Goal: Task Accomplishment & Management: Use online tool/utility

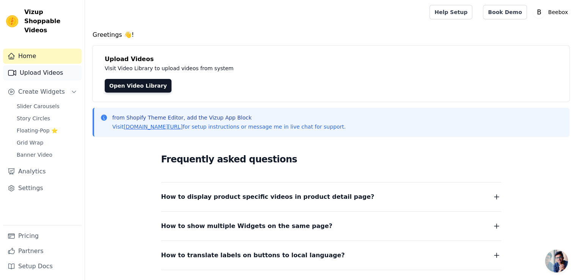
click at [47, 65] on link "Upload Videos" at bounding box center [42, 72] width 79 height 15
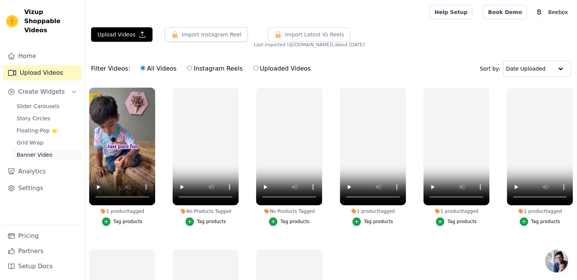
click at [39, 151] on span "Banner Video" at bounding box center [35, 155] width 36 height 8
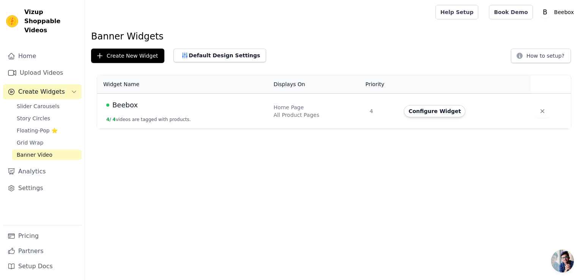
click at [251, 96] on td "Beebox 4 / 4 videos are tagged with products." at bounding box center [183, 111] width 172 height 35
click at [127, 107] on span "Beebox" at bounding box center [124, 105] width 25 height 11
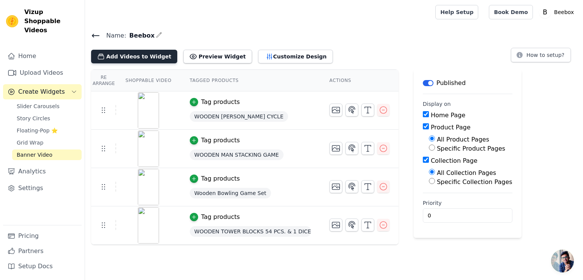
click at [130, 59] on button "Add Videos to Widget" at bounding box center [134, 57] width 86 height 14
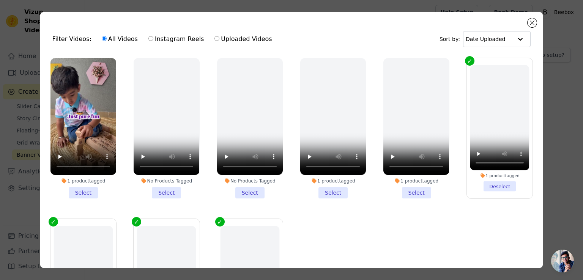
click at [88, 192] on li "1 product tagged Select" at bounding box center [83, 128] width 66 height 140
click at [0, 0] on input "1 product tagged Select" at bounding box center [0, 0] width 0 height 0
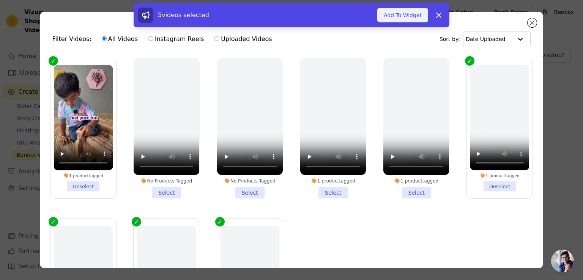
click at [419, 15] on button "Add To Widget" at bounding box center [402, 15] width 51 height 14
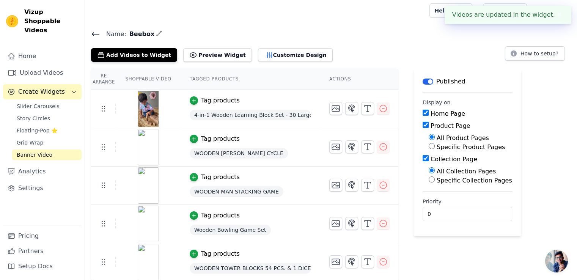
scroll to position [2, 0]
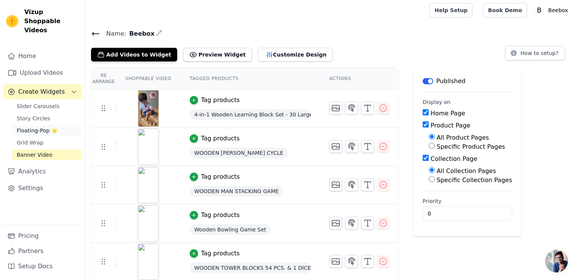
click at [42, 127] on span "Floating-Pop ⭐" at bounding box center [37, 131] width 41 height 8
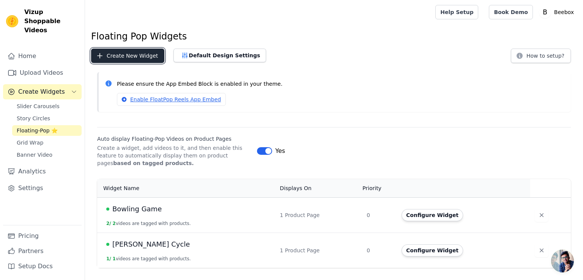
click at [143, 60] on button "Create New Widget" at bounding box center [127, 56] width 73 height 14
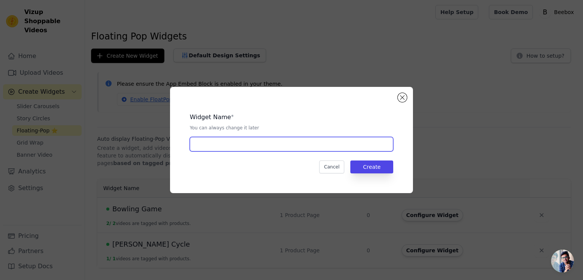
click at [246, 143] on input "text" at bounding box center [291, 144] width 203 height 14
type input "ABCD"
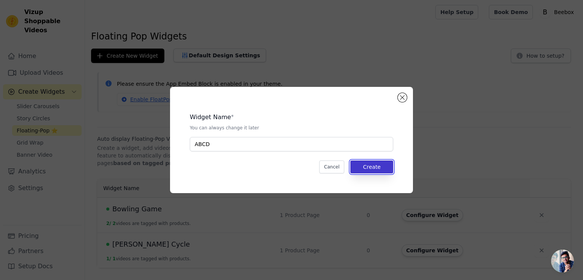
click at [386, 169] on button "Create" at bounding box center [371, 167] width 43 height 13
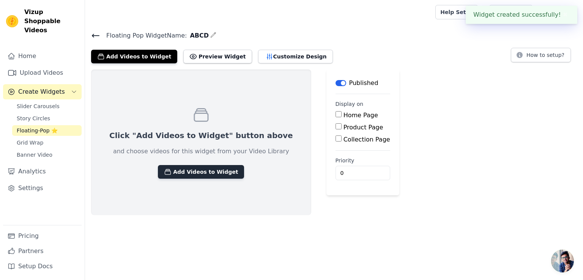
click at [209, 172] on button "Add Videos to Widget" at bounding box center [201, 172] width 86 height 14
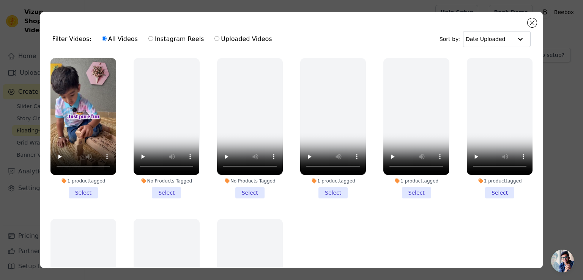
click at [79, 189] on li "1 product tagged Select" at bounding box center [83, 128] width 66 height 140
click at [0, 0] on input "1 product tagged Select" at bounding box center [0, 0] width 0 height 0
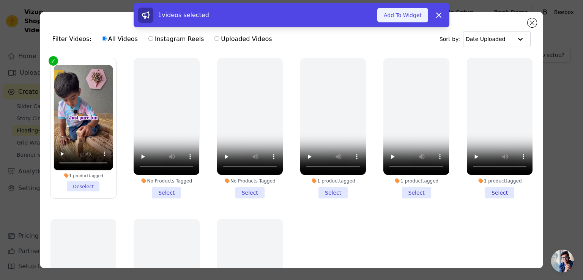
click at [399, 19] on button "Add To Widget" at bounding box center [402, 15] width 51 height 14
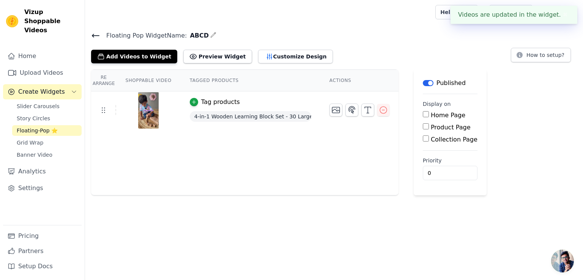
click at [423, 128] on input "Product Page" at bounding box center [426, 126] width 6 height 6
checkbox input "true"
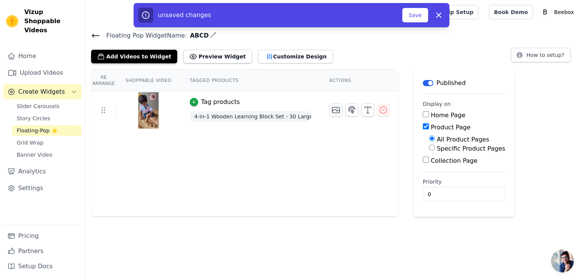
click at [429, 149] on input "Specific Product Pages" at bounding box center [432, 148] width 6 height 6
radio input "true"
click at [432, 164] on button "Select Products" at bounding box center [454, 165] width 51 height 13
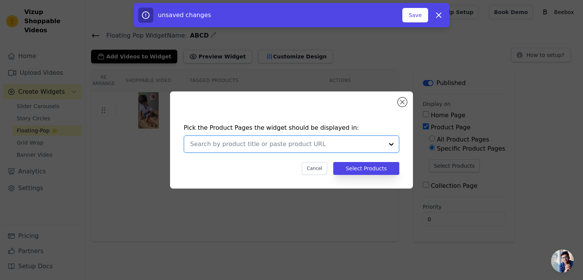
click at [234, 148] on input "text" at bounding box center [287, 144] width 194 height 9
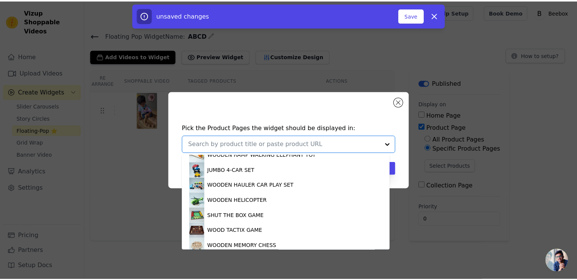
scroll to position [301, 0]
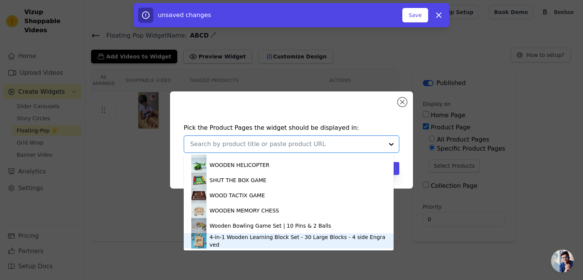
click at [226, 239] on div "4-in-1 Wooden Learning Block Set - 30 Large Blocks - 4 side Engraved" at bounding box center [298, 240] width 176 height 15
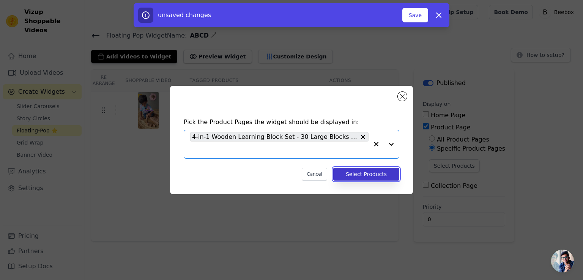
click at [372, 176] on button "Select Products" at bounding box center [366, 174] width 66 height 13
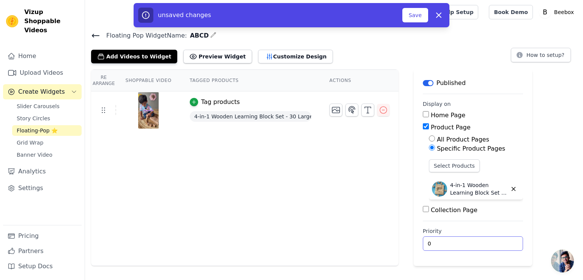
click at [440, 243] on input "0" at bounding box center [473, 243] width 100 height 14
click at [418, 16] on button "Save" at bounding box center [415, 15] width 26 height 14
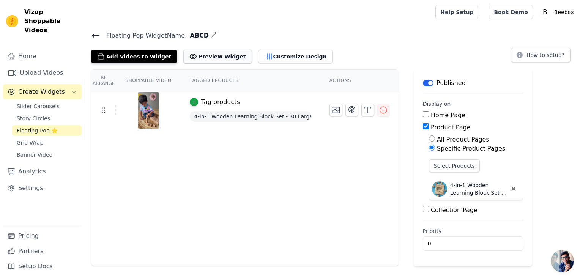
click at [189, 52] on button "Preview Widget" at bounding box center [217, 57] width 68 height 14
click at [139, 57] on button "Add Videos to Widget" at bounding box center [134, 57] width 86 height 14
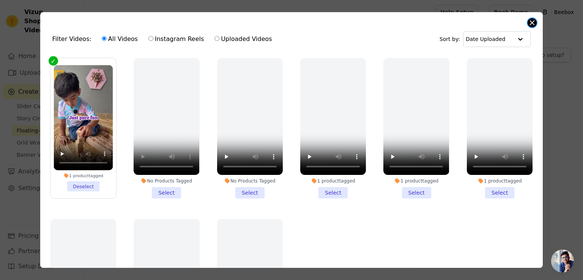
click at [529, 23] on button "Close modal" at bounding box center [532, 22] width 9 height 9
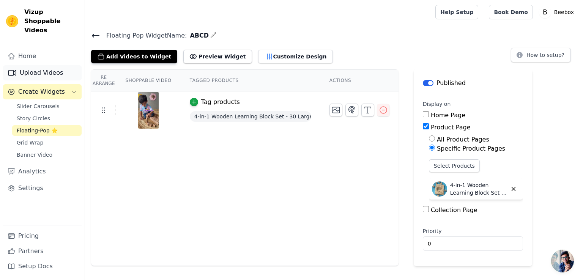
click at [42, 71] on link "Upload Videos" at bounding box center [42, 72] width 79 height 15
